Goal: Task Accomplishment & Management: Manage account settings

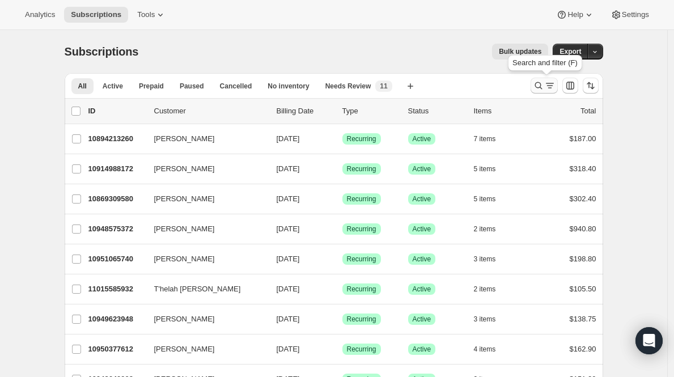
click at [538, 87] on icon "Search and filter results" at bounding box center [538, 85] width 11 height 11
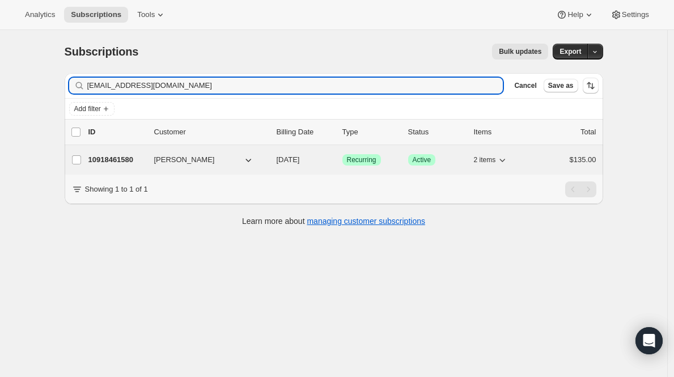
type input "dr.shelleyanderson@terrapinchiro.com"
click at [117, 162] on p "10918461580" at bounding box center [116, 159] width 57 height 11
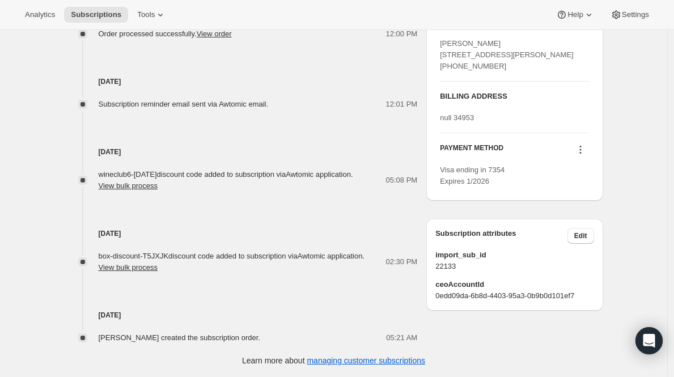
scroll to position [490, 0]
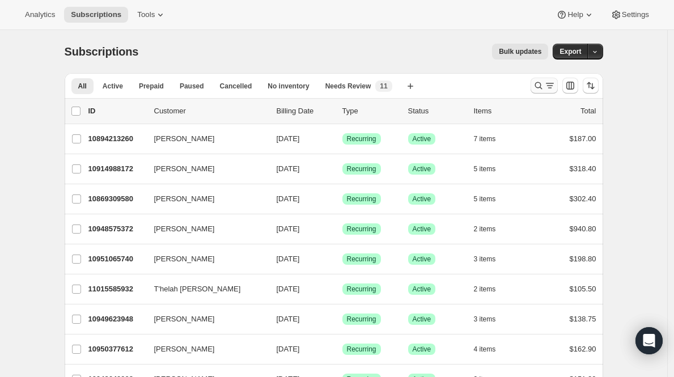
click at [547, 87] on icon "Search and filter results" at bounding box center [549, 85] width 11 height 11
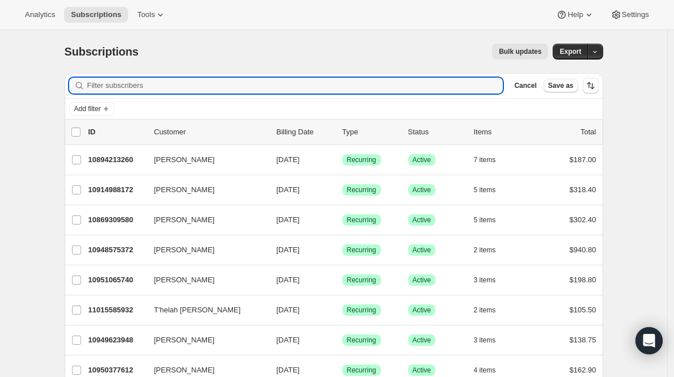
paste input "maur318@comcast.net"
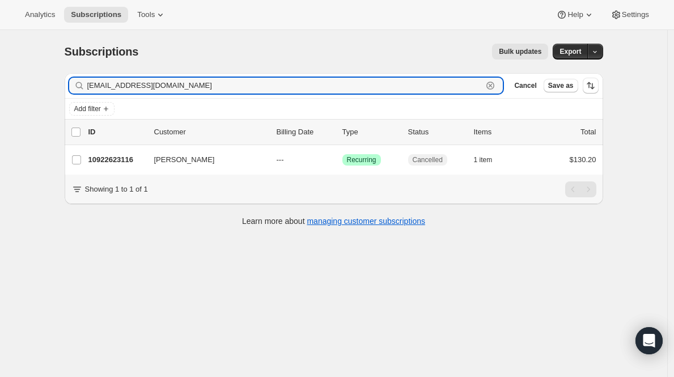
type input "maur318@comcast.net"
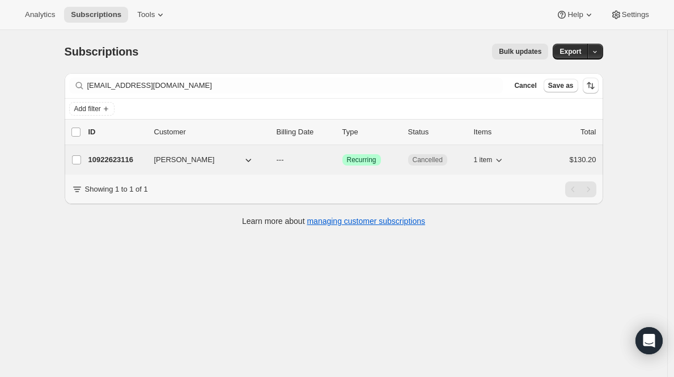
click at [120, 158] on p "10922623116" at bounding box center [116, 159] width 57 height 11
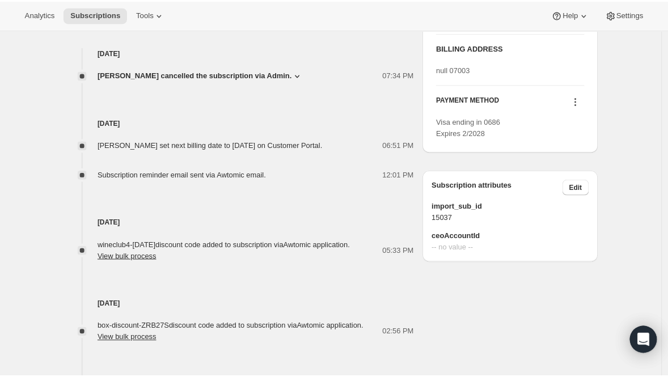
scroll to position [447, 0]
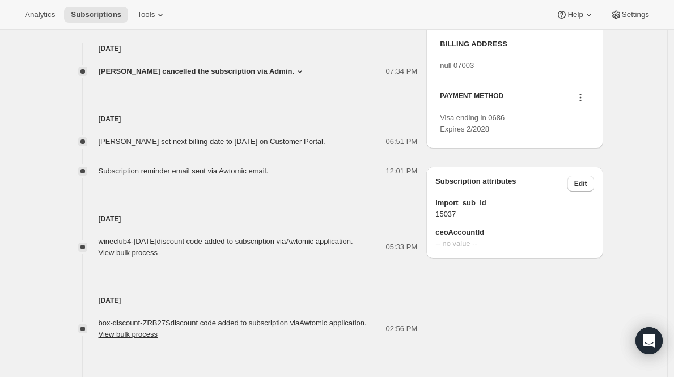
click at [294, 75] on icon at bounding box center [299, 71] width 11 height 11
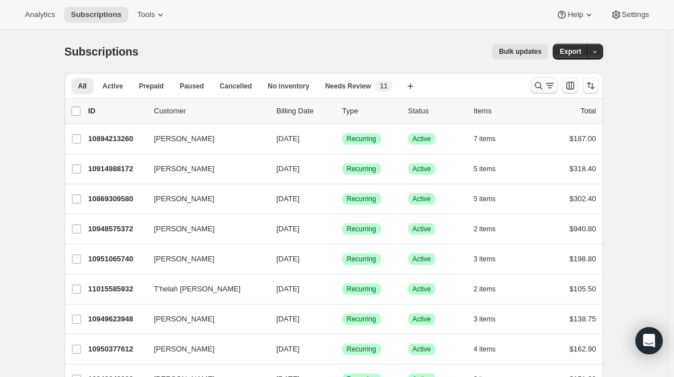
click at [558, 83] on button "Search and filter results" at bounding box center [543, 86] width 27 height 16
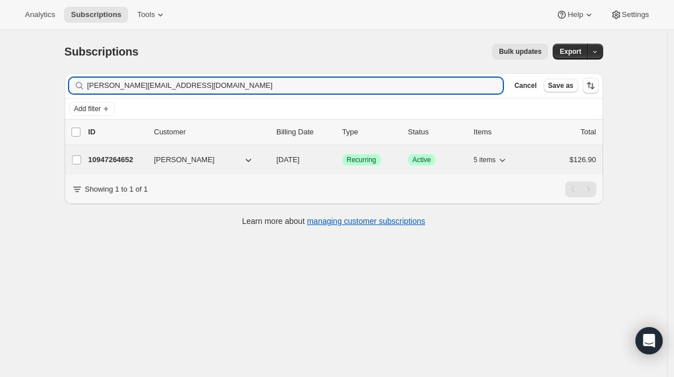
type input "[PERSON_NAME][EMAIL_ADDRESS][DOMAIN_NAME]"
click at [118, 159] on p "10947264652" at bounding box center [116, 159] width 57 height 11
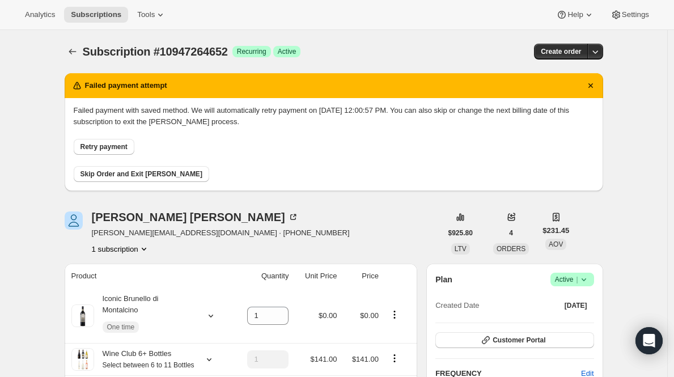
click at [586, 283] on icon at bounding box center [583, 279] width 11 height 11
click at [556, 323] on span "Cancel subscription" at bounding box center [571, 321] width 64 height 9
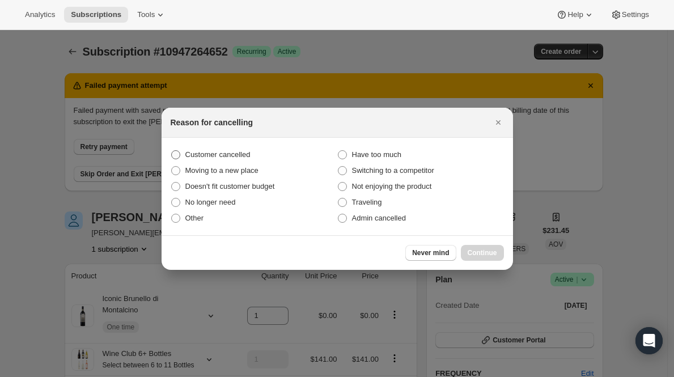
click at [222, 160] on label "Customer cancelled" at bounding box center [254, 155] width 167 height 16
click at [172, 151] on input "Customer cancelled" at bounding box center [171, 150] width 1 height 1
radio input "true"
click at [478, 252] on span "Continue" at bounding box center [482, 252] width 29 height 9
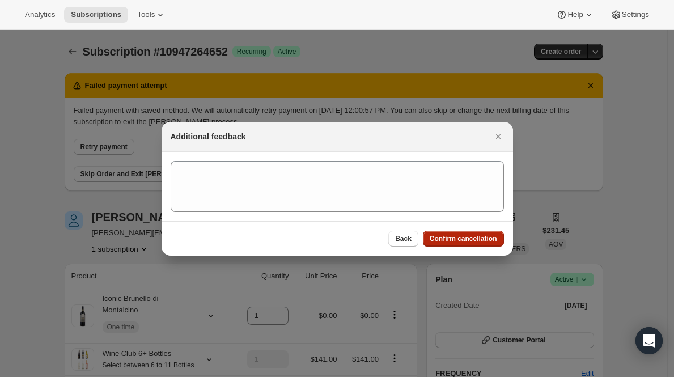
click at [478, 239] on span "Confirm cancellation" at bounding box center [463, 238] width 67 height 9
